Goal: Find specific page/section: Find specific page/section

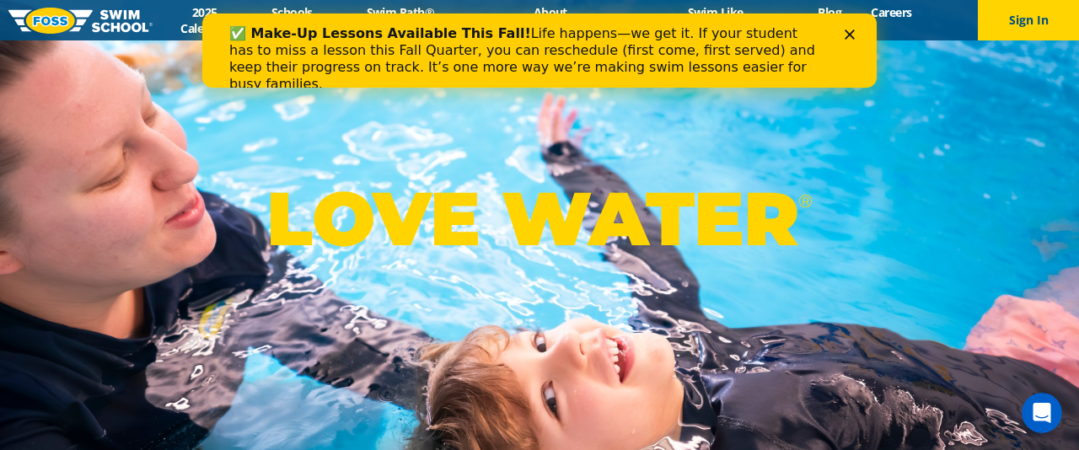
click at [846, 35] on icon "Close" at bounding box center [849, 34] width 10 height 10
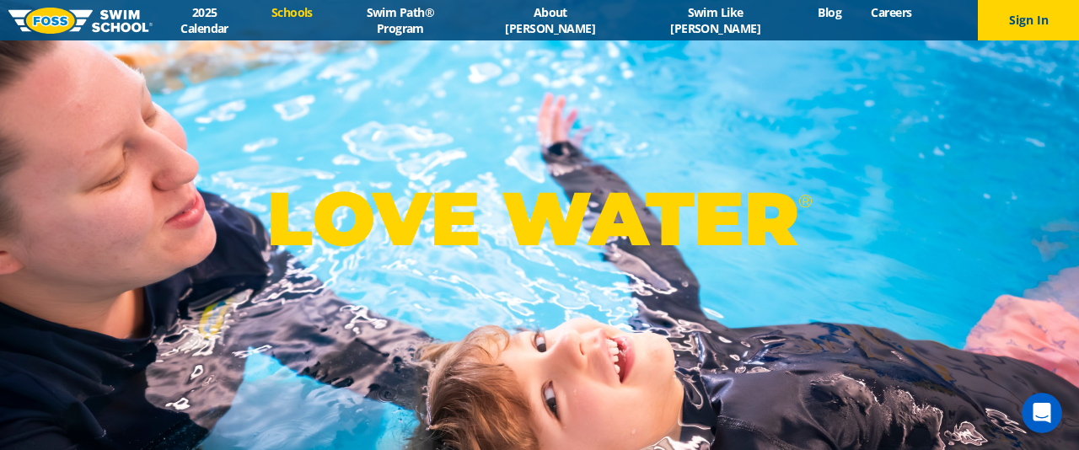
click at [327, 20] on link "Schools" at bounding box center [291, 12] width 71 height 16
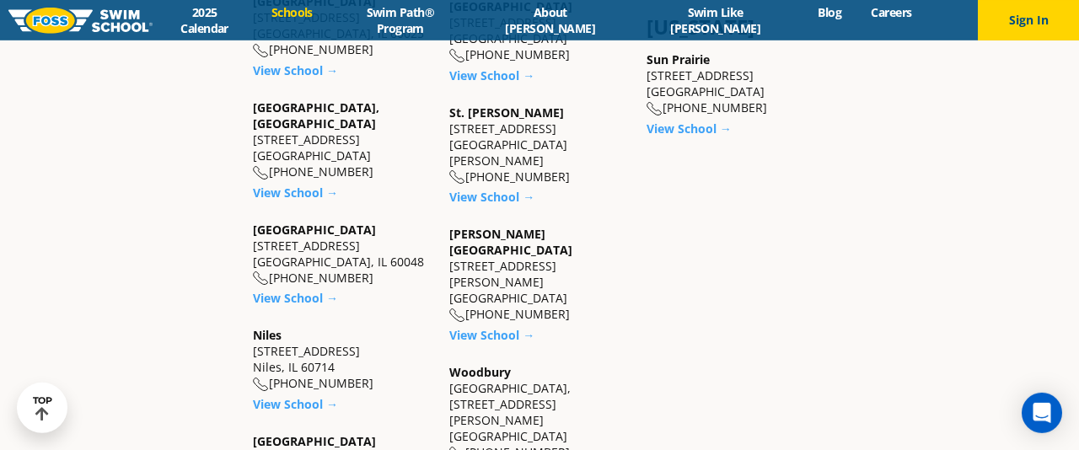
scroll to position [1455, 0]
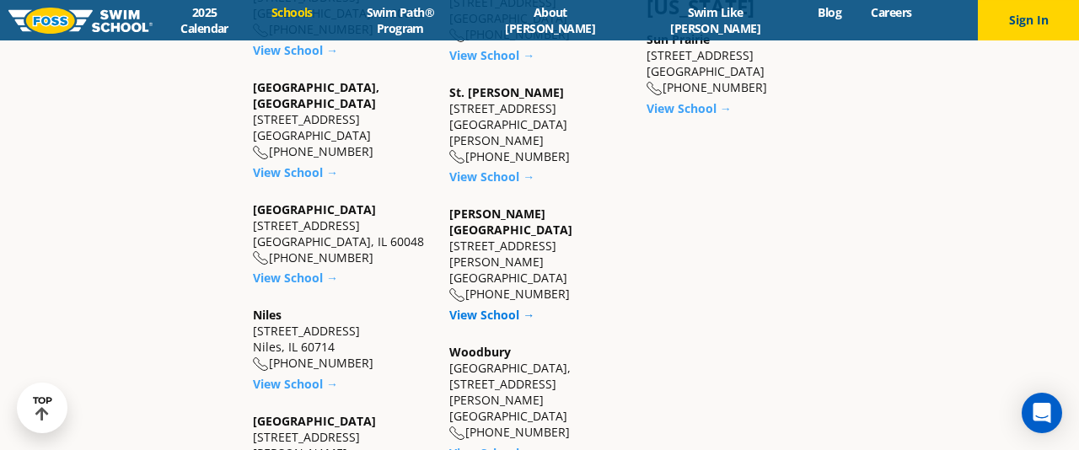
click at [464, 307] on link "View School →" at bounding box center [491, 315] width 85 height 16
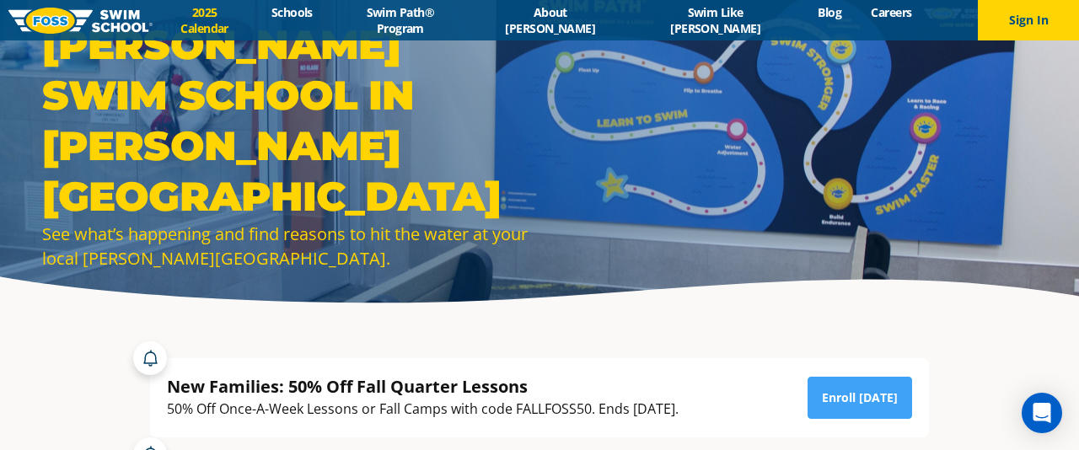
click at [256, 23] on link "2025 Calendar" at bounding box center [205, 20] width 104 height 32
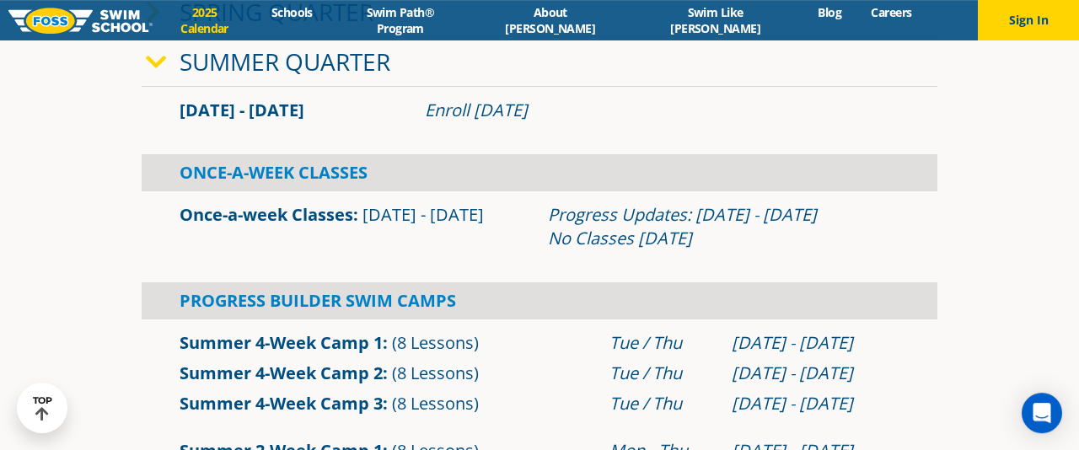
scroll to position [306, 0]
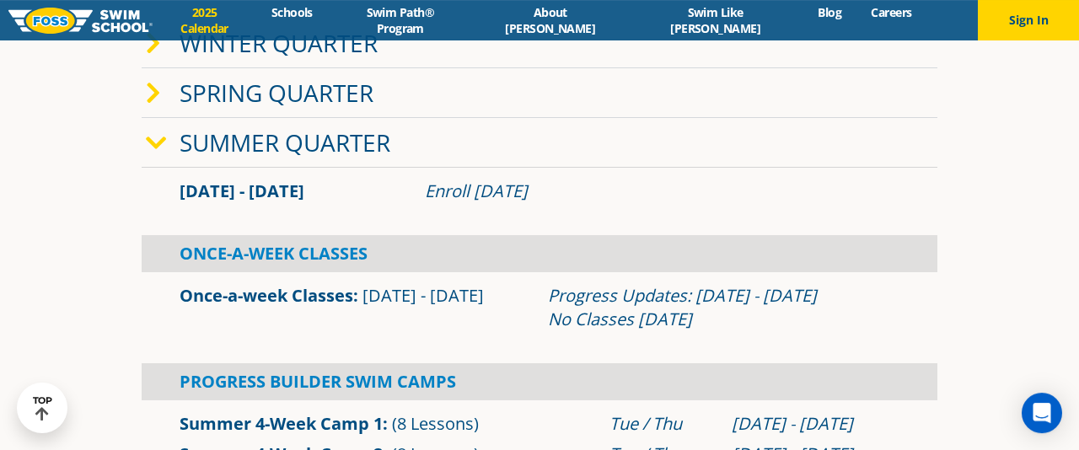
click at [149, 141] on icon at bounding box center [156, 143] width 21 height 24
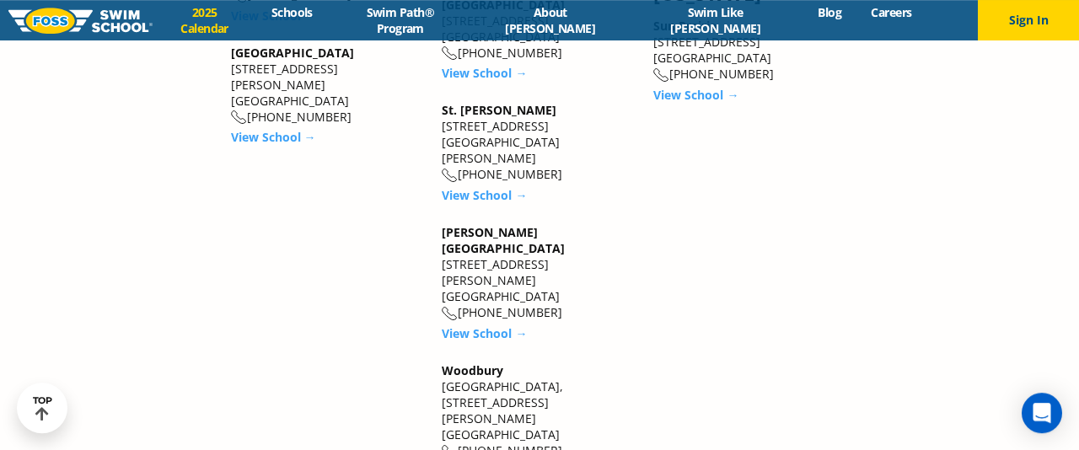
scroll to position [2411, 0]
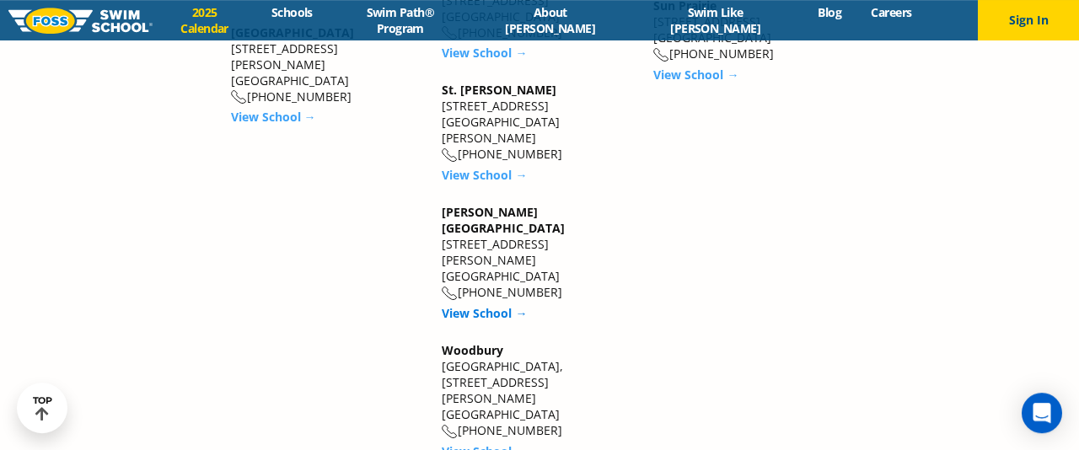
click at [499, 305] on link "View School →" at bounding box center [484, 313] width 85 height 16
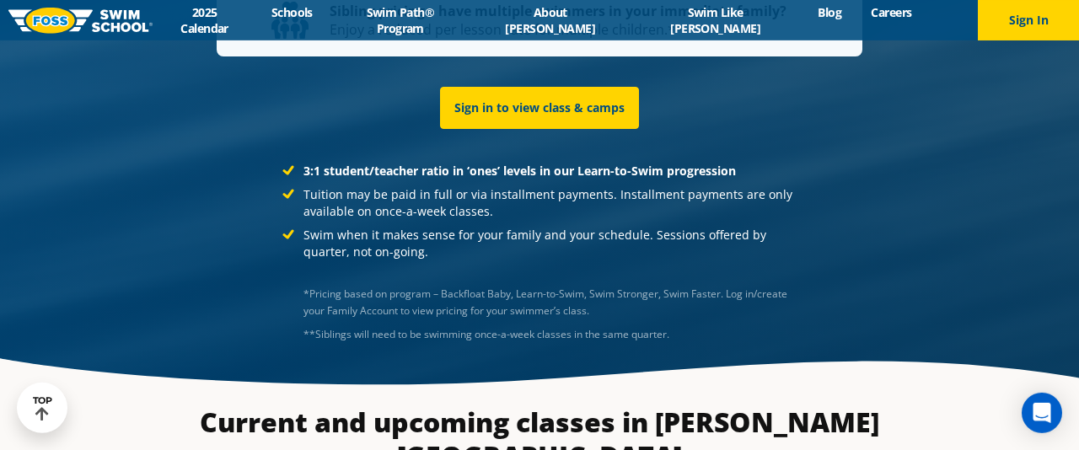
scroll to position [3333, 0]
